Goal: Information Seeking & Learning: Learn about a topic

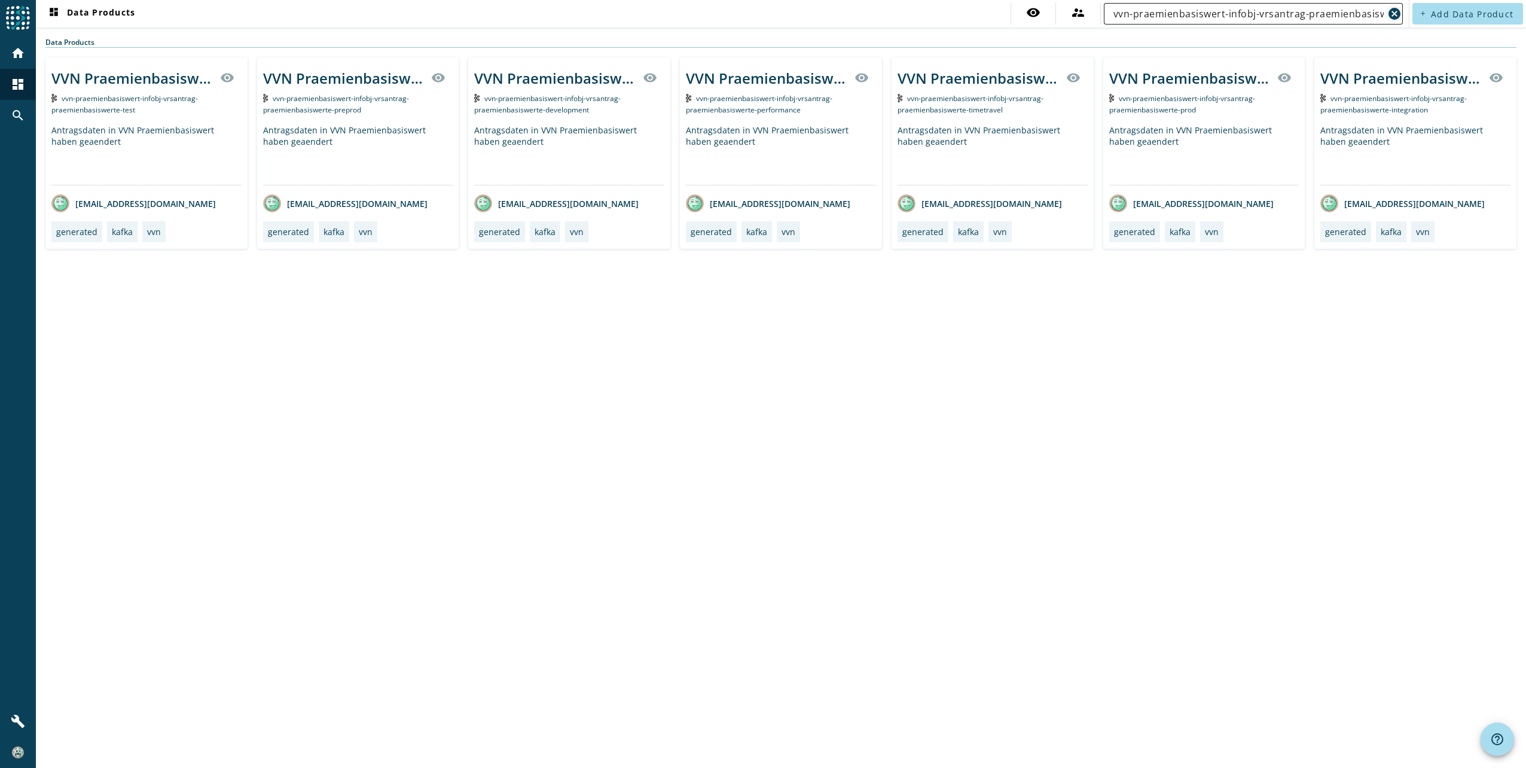
click at [1398, 14] on mat-icon "cancel" at bounding box center [1394, 14] width 14 height 14
click at [1218, 19] on input "text" at bounding box center [1254, 14] width 280 height 14
click at [1216, 19] on input "text" at bounding box center [1254, 14] width 280 height 14
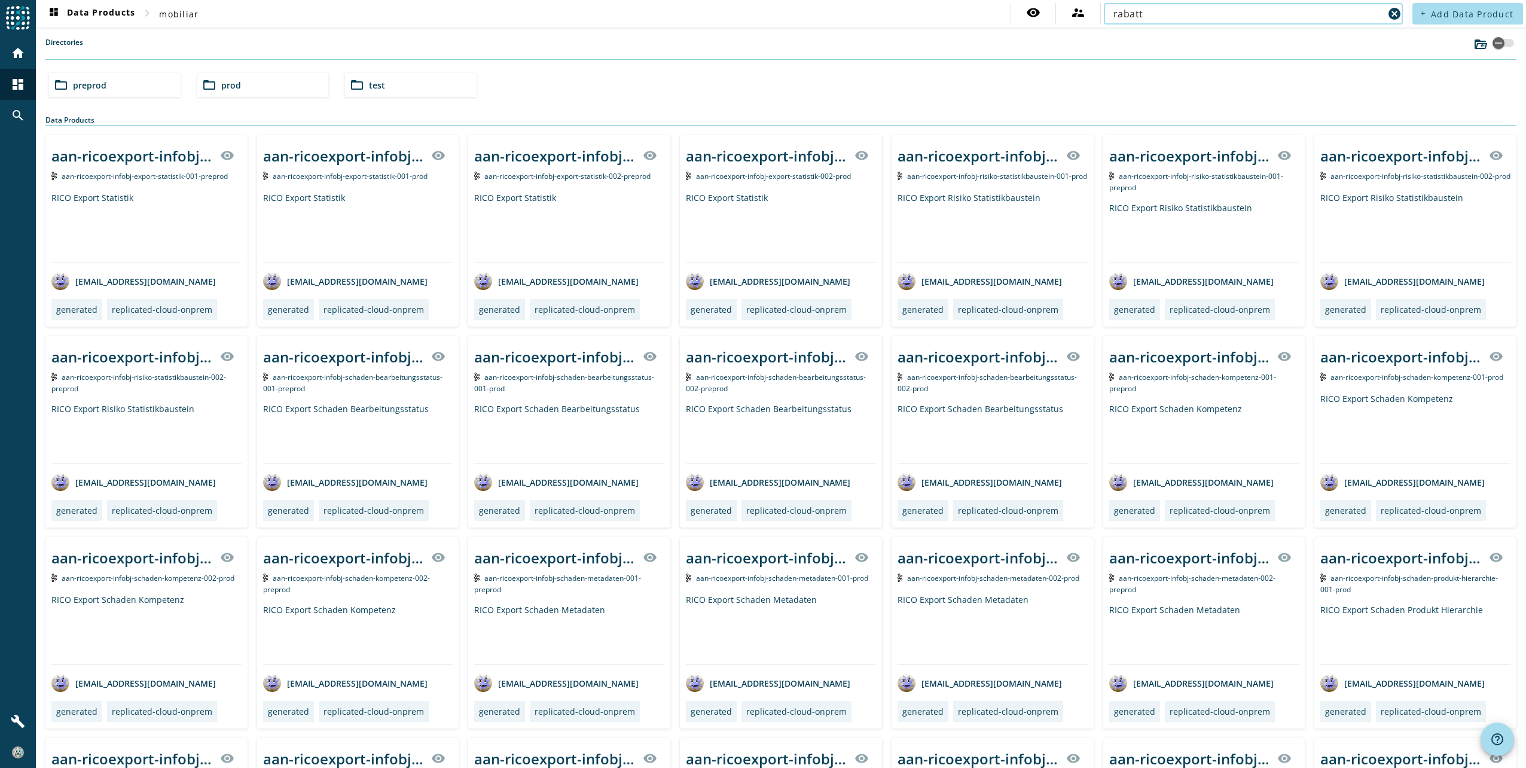
click at [1280, 17] on input "rabatt" at bounding box center [1249, 14] width 270 height 14
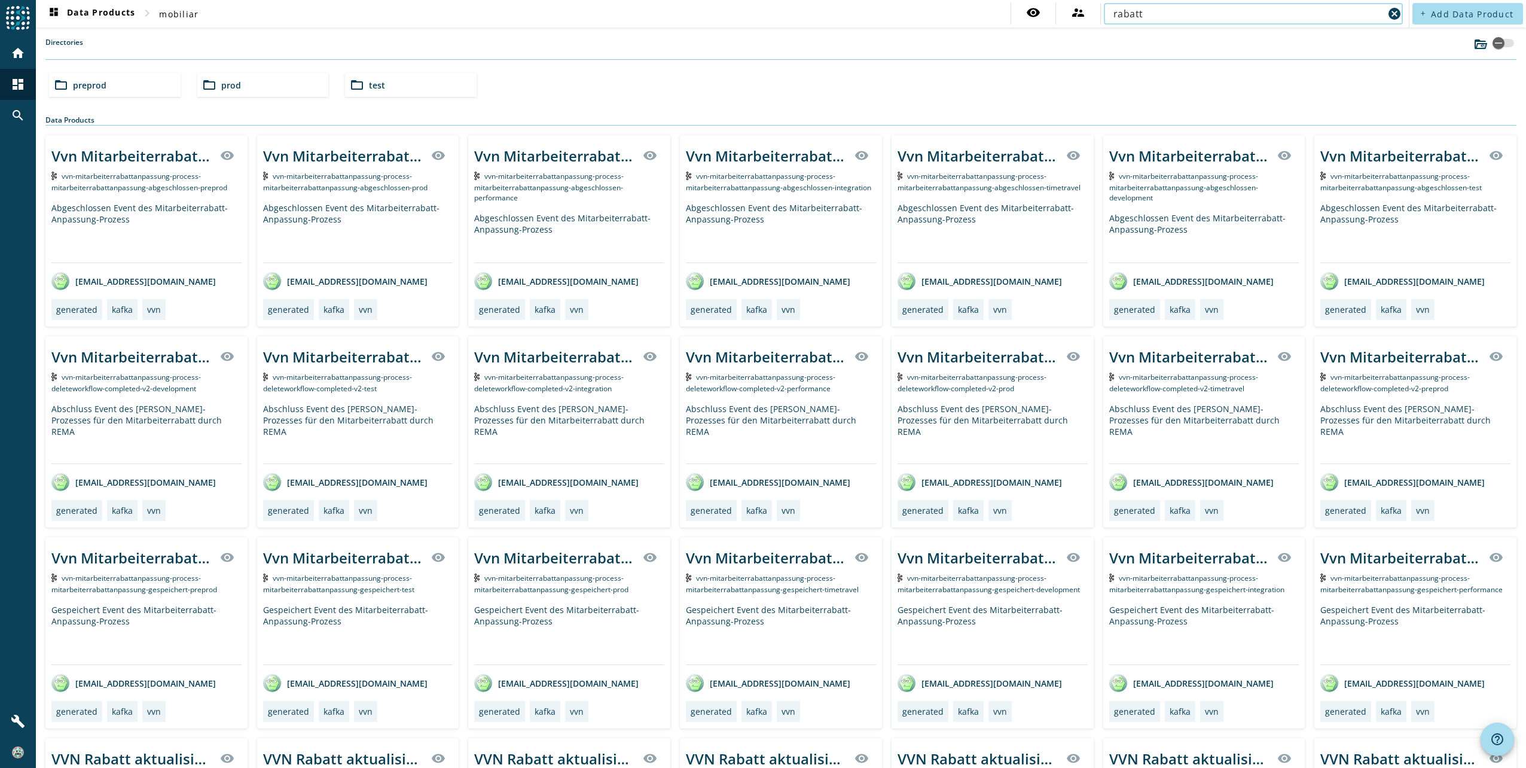
drag, startPoint x: 1169, startPoint y: 19, endPoint x: 802, endPoint y: 79, distance: 372.0
click at [867, 67] on div "dashboard Data Products chevron_right mobiliar visibility supervisor_account ra…" at bounding box center [781, 384] width 1490 height 768
click at [233, 93] on div "folder_open prod" at bounding box center [263, 85] width 132 height 24
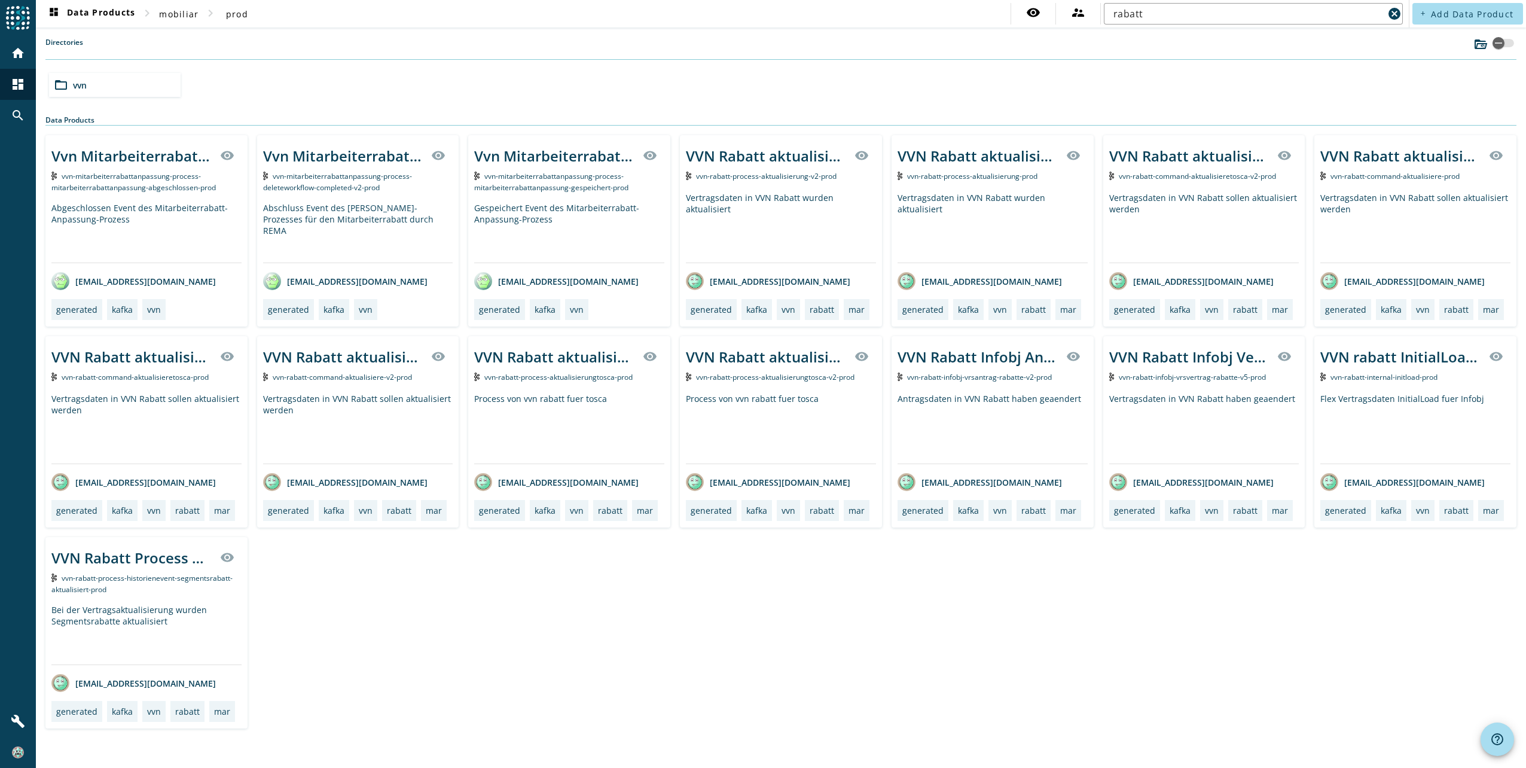
click at [141, 89] on div "folder_open vvn" at bounding box center [115, 85] width 132 height 24
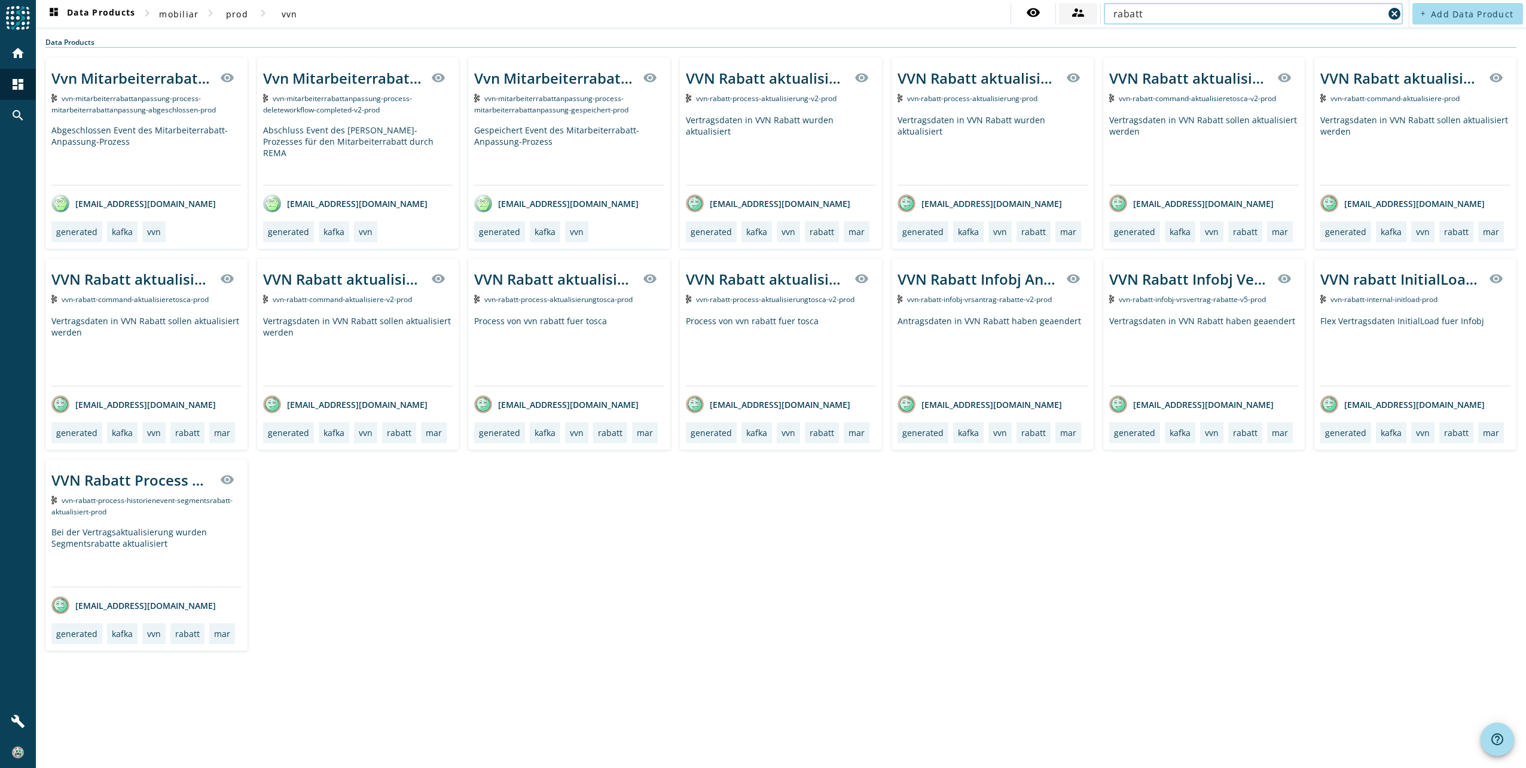
drag, startPoint x: 1170, startPoint y: 18, endPoint x: 1089, endPoint y: 17, distance: 80.7
click at [1089, 17] on div "visibility supervisor_account rabatt cancel" at bounding box center [1208, 14] width 395 height 22
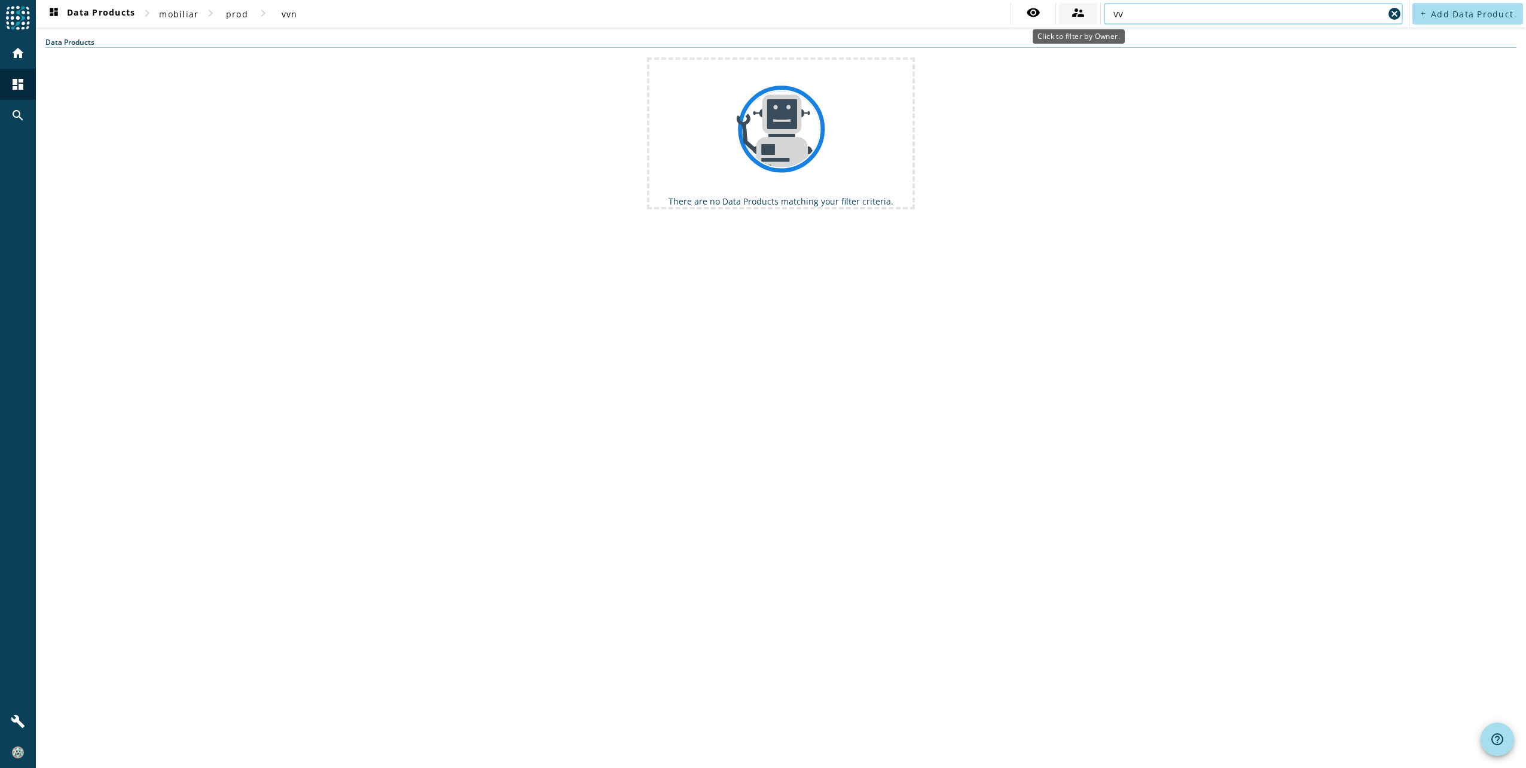
type input "v"
type input "rabatt"
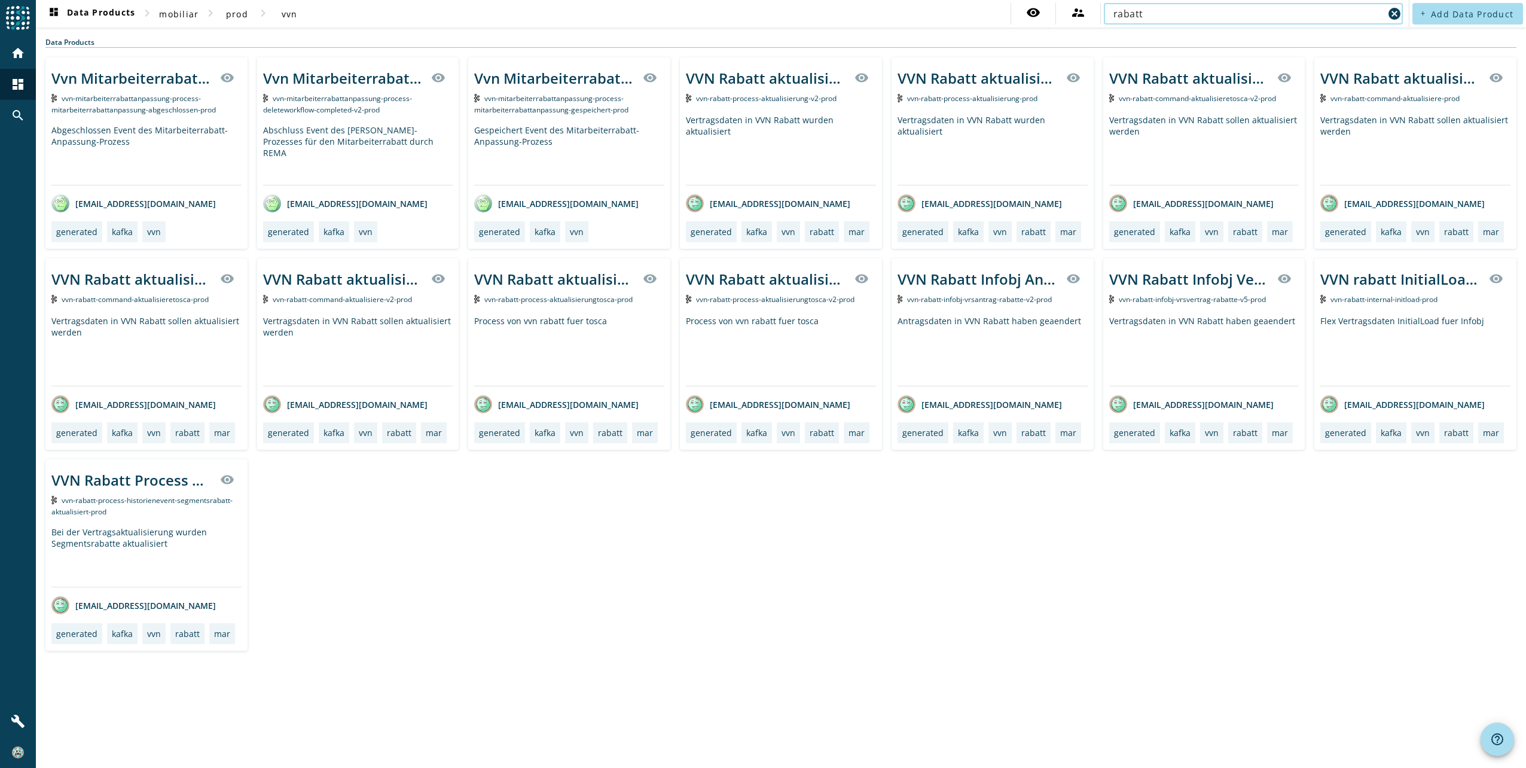
click at [1260, 314] on div "VVN Rabatt Infobj Vertrag gespeichert visibility vvn-rabatt-infobj-vrsvertrag-r…" at bounding box center [1204, 353] width 202 height 191
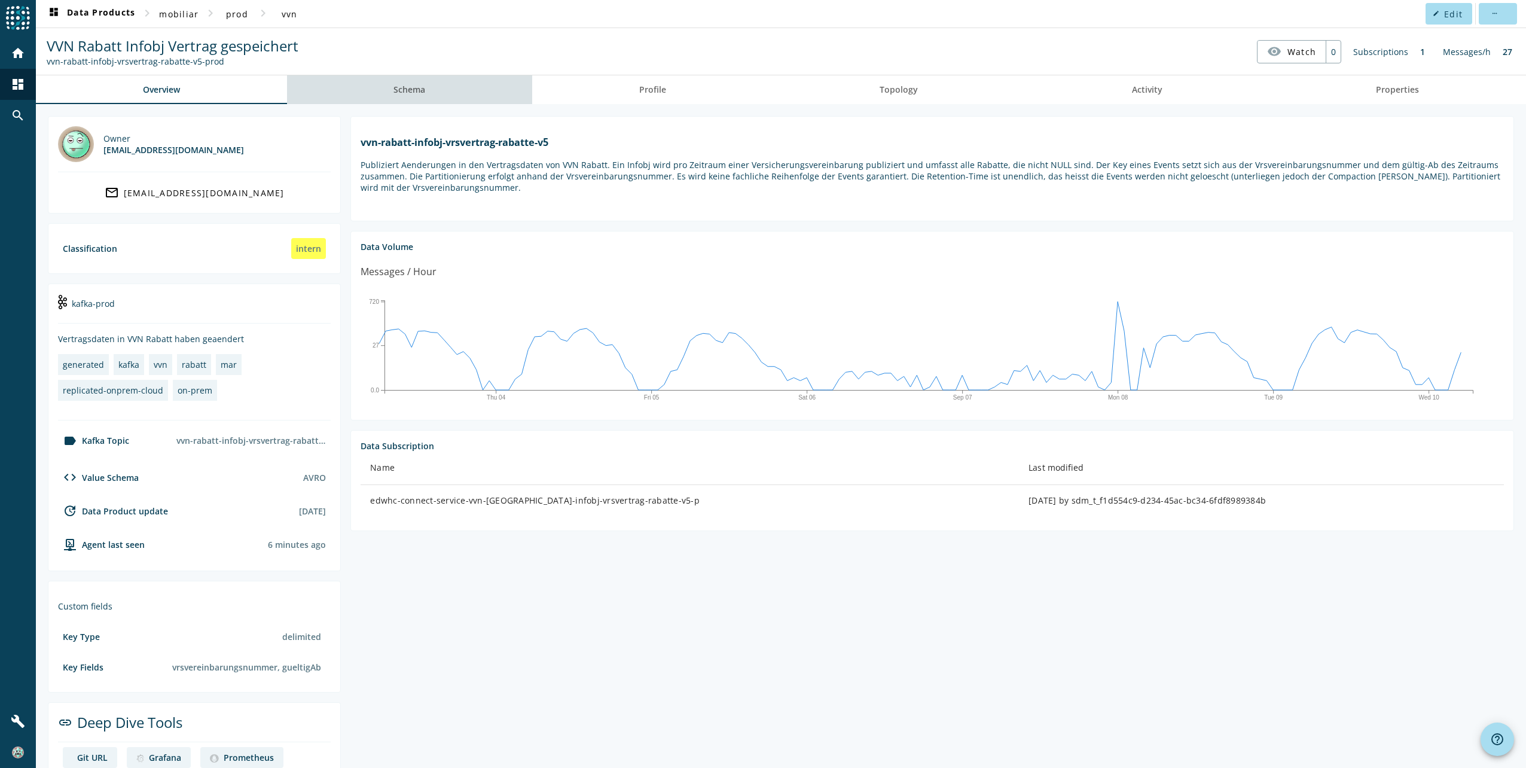
click at [423, 101] on span "Schema" at bounding box center [409, 89] width 32 height 29
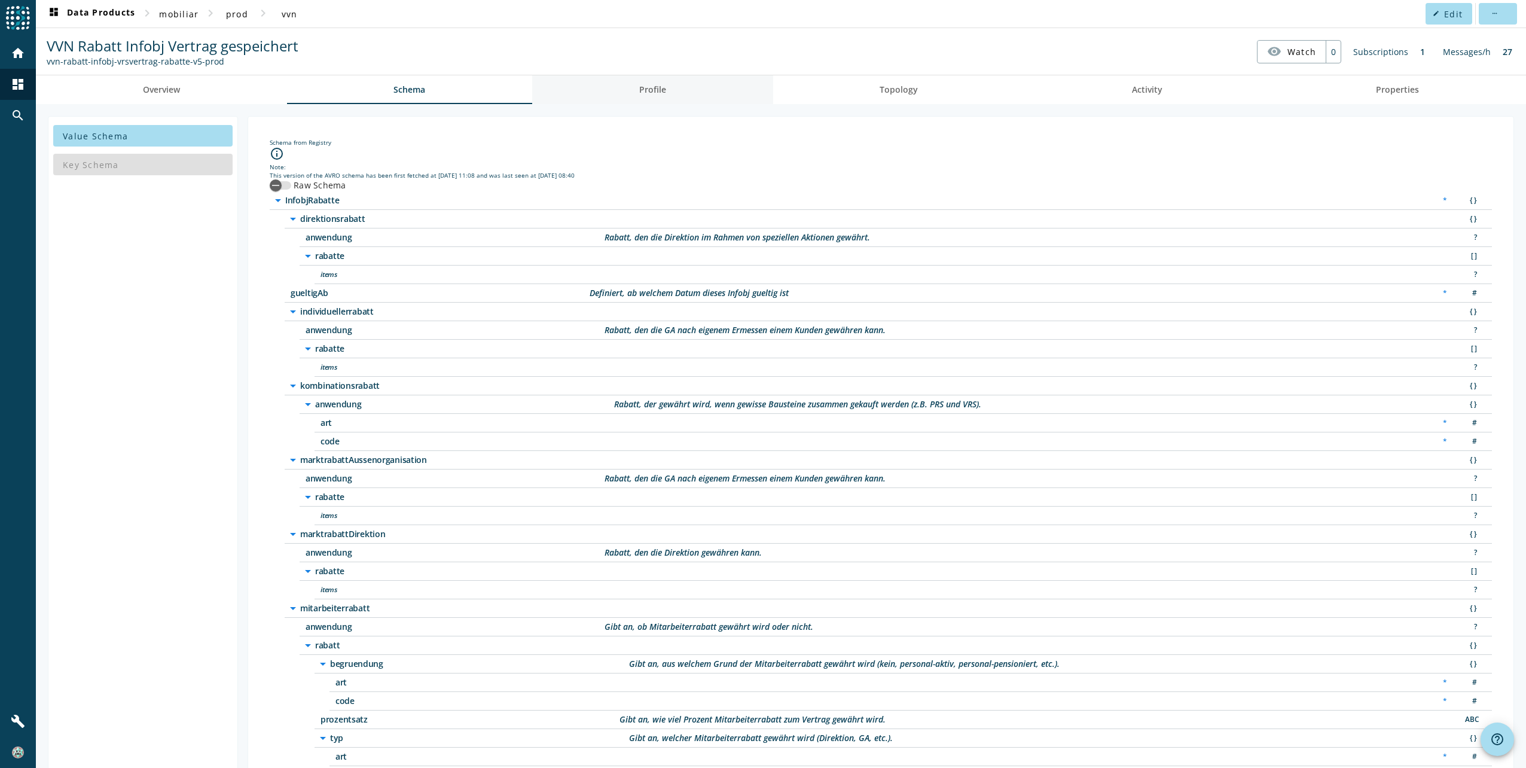
click at [590, 92] on link "Profile" at bounding box center [652, 89] width 241 height 29
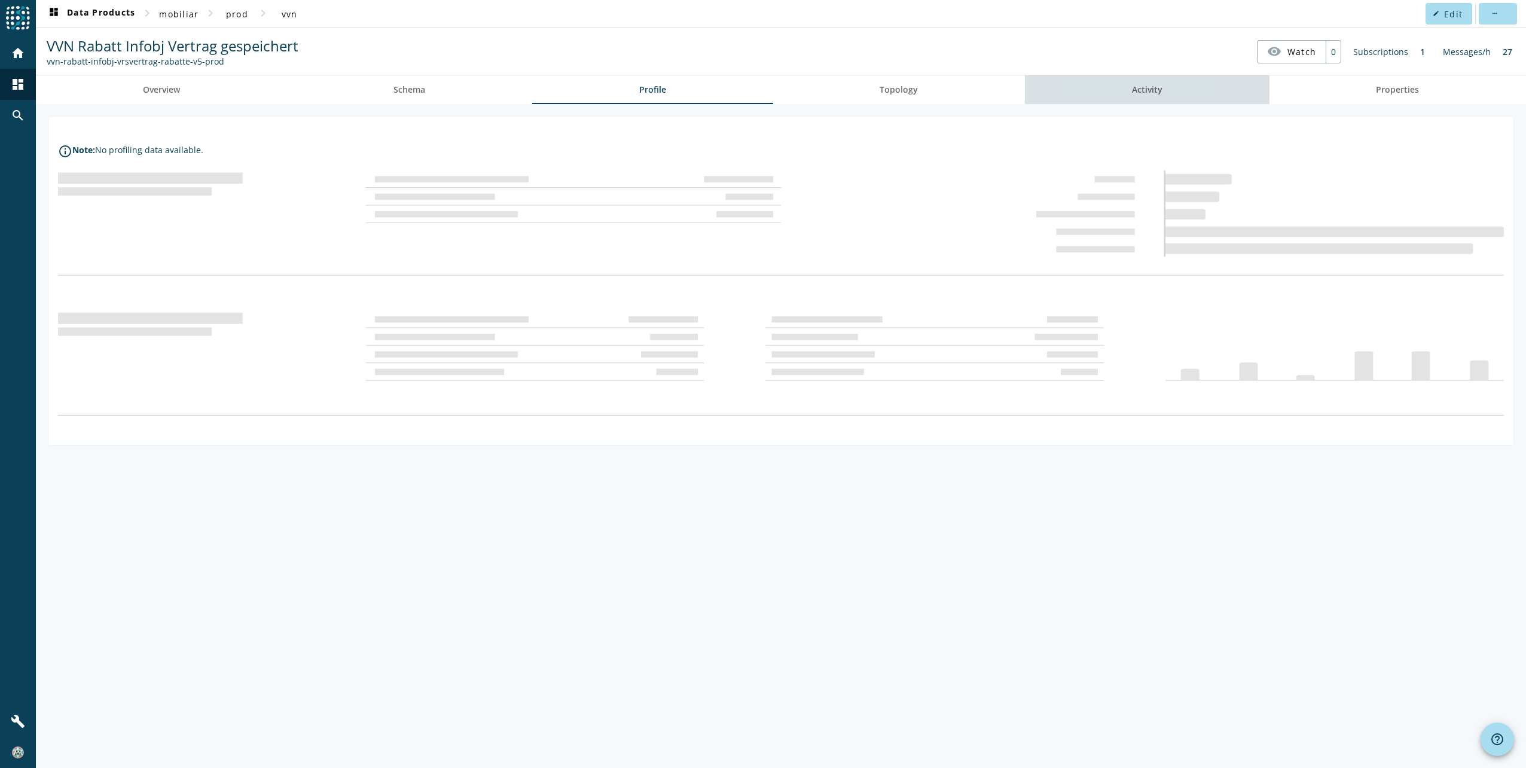
click at [1093, 92] on link "Activity" at bounding box center [1147, 89] width 245 height 29
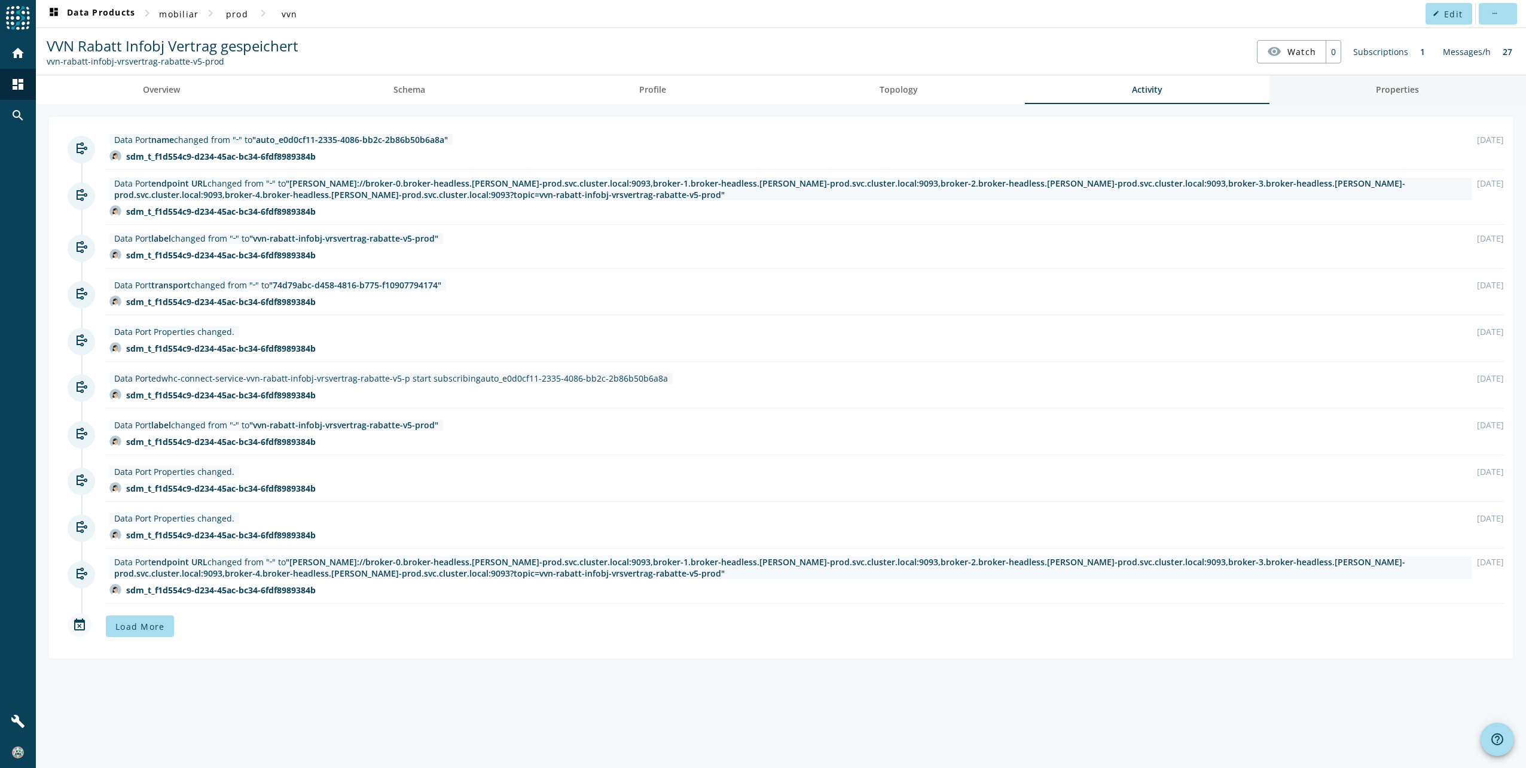
click at [1363, 92] on link "Properties" at bounding box center [1398, 89] width 257 height 29
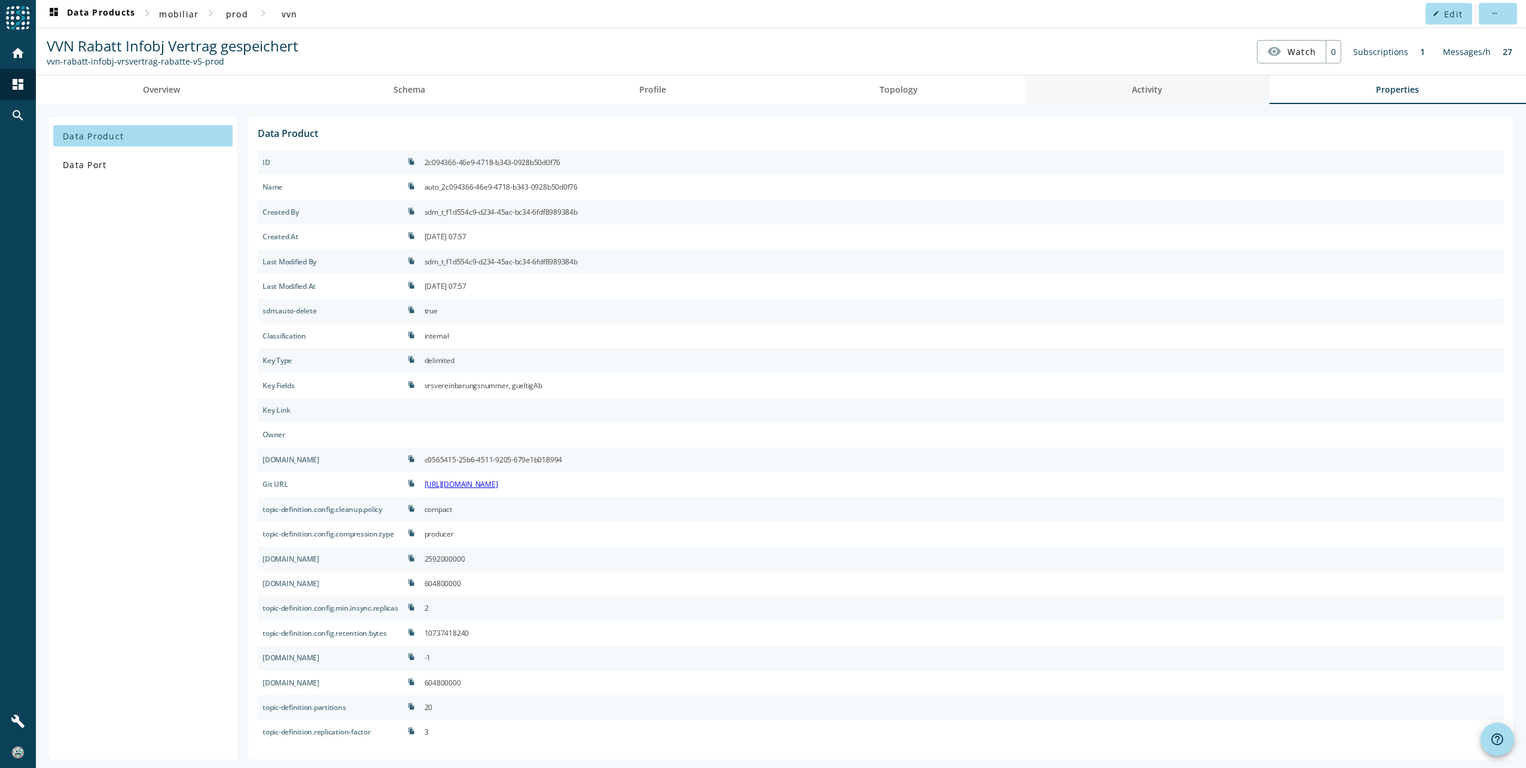
click at [1084, 90] on link "Activity" at bounding box center [1147, 89] width 245 height 29
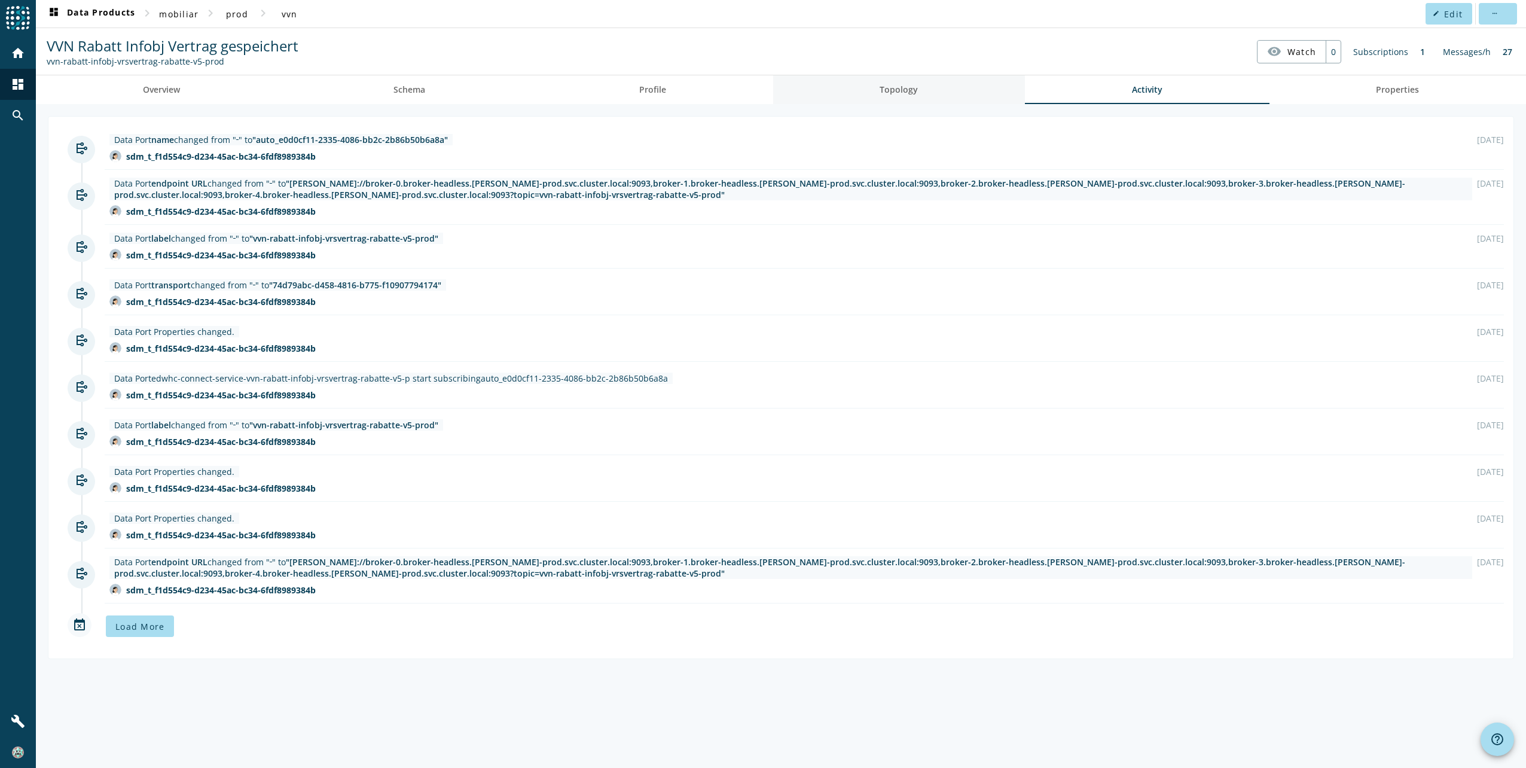
click at [978, 91] on link "Topology" at bounding box center [899, 89] width 252 height 29
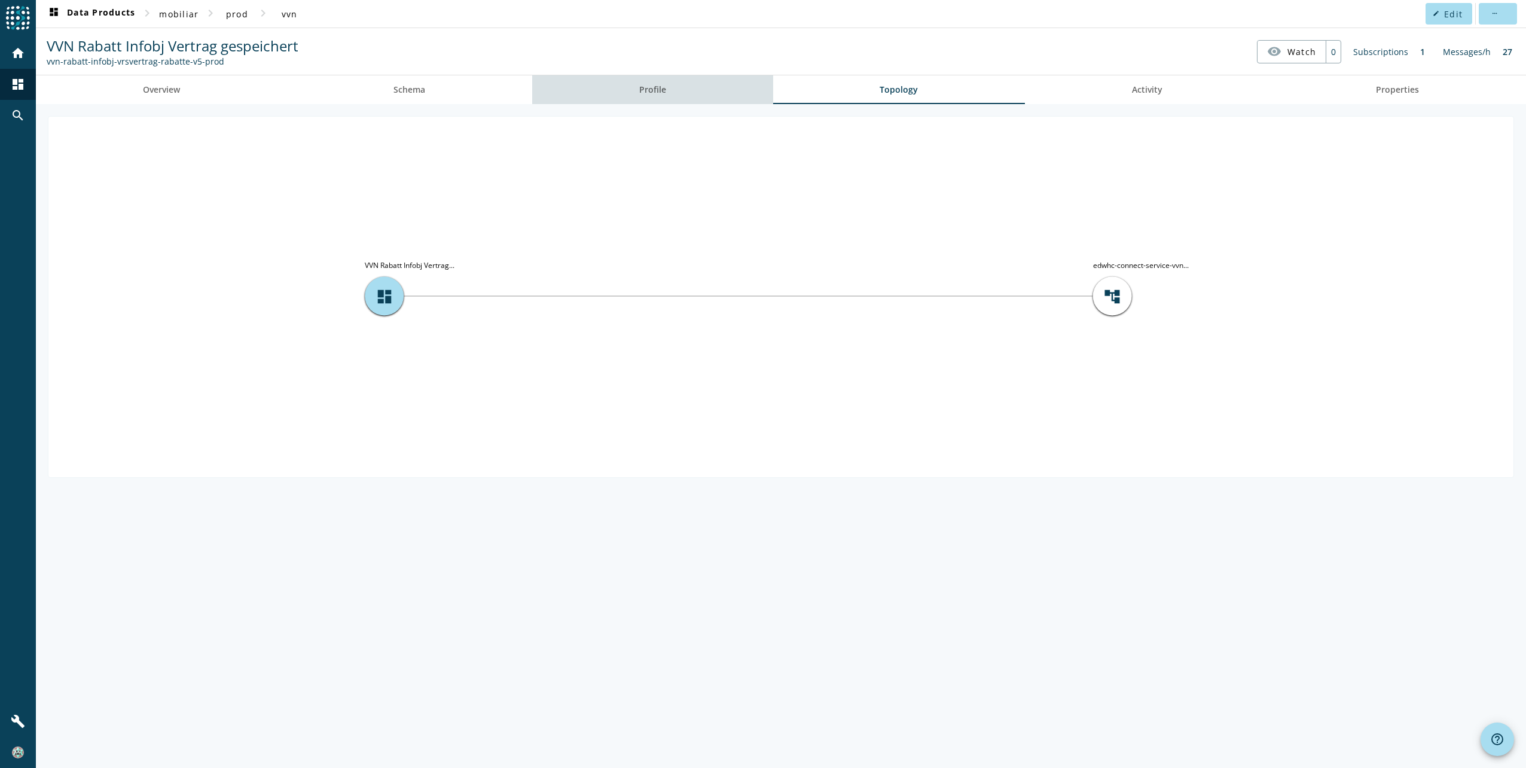
click at [685, 92] on link "Profile" at bounding box center [652, 89] width 241 height 29
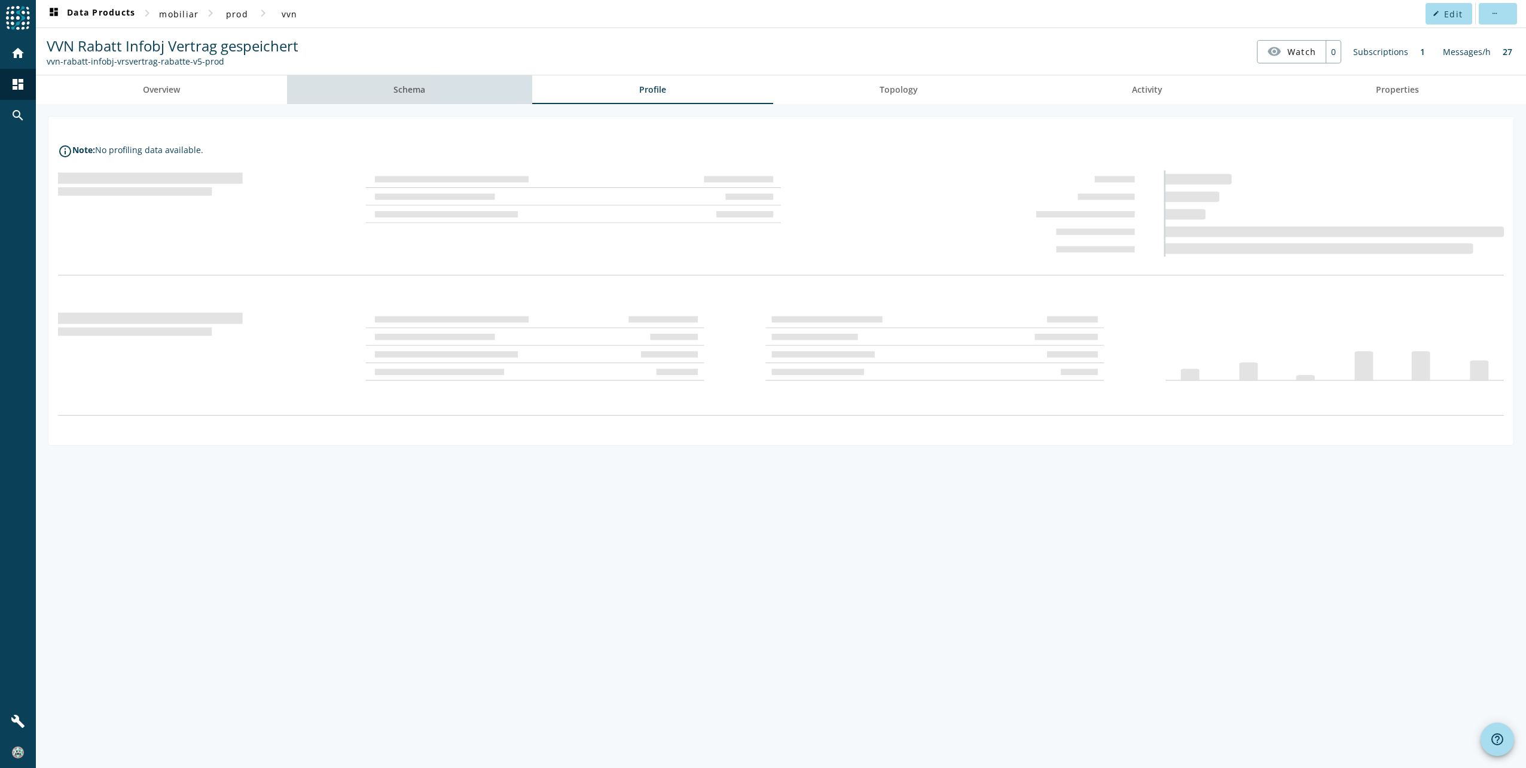
click at [495, 102] on link "Schema" at bounding box center [410, 89] width 246 height 29
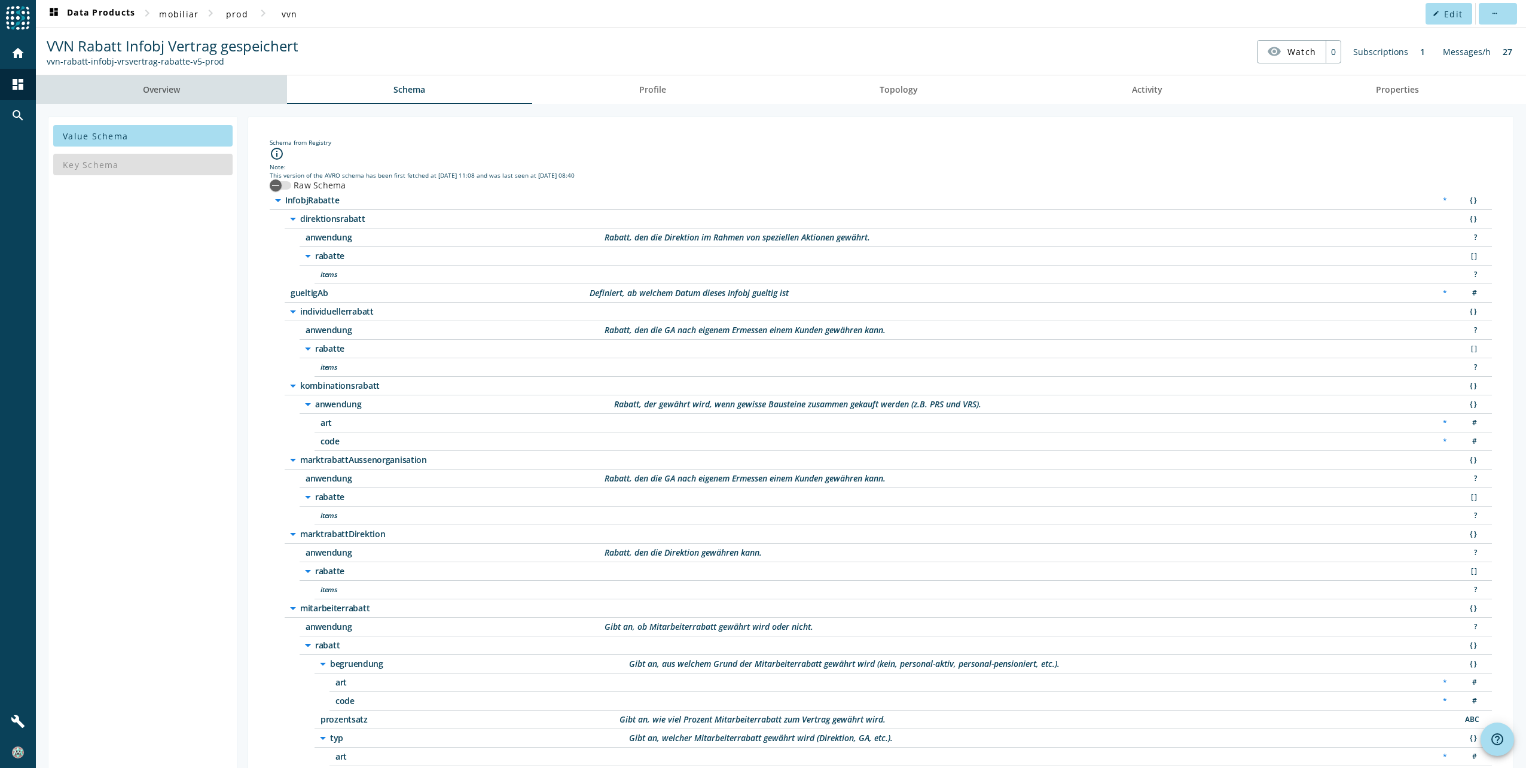
click at [196, 94] on link "Overview" at bounding box center [161, 89] width 251 height 29
